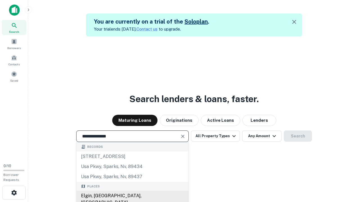
click at [132, 196] on div "Elgin, [GEOGRAPHIC_DATA], [GEOGRAPHIC_DATA]" at bounding box center [132, 199] width 112 height 17
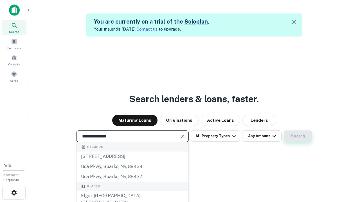
type input "**********"
click at [284, 131] on button "Search" at bounding box center [298, 136] width 28 height 11
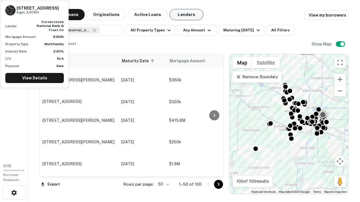
click at [186, 15] on button "Lenders" at bounding box center [187, 14] width 34 height 11
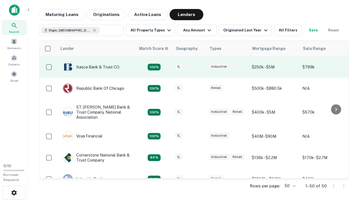
click at [200, 67] on div "IL" at bounding box center [189, 68] width 28 height 8
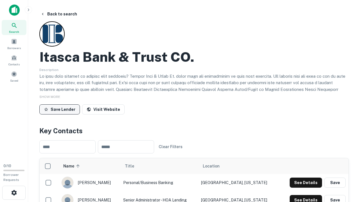
click at [60, 109] on button "Save Lender" at bounding box center [59, 110] width 40 height 10
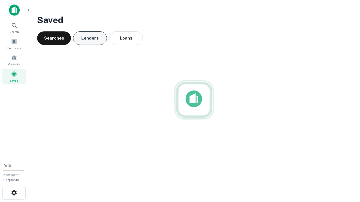
click at [90, 38] on button "Lenders" at bounding box center [90, 37] width 34 height 13
